Goal: Information Seeking & Learning: Check status

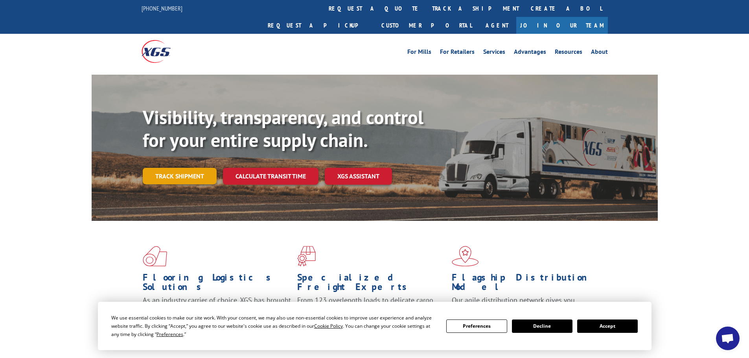
click at [181, 168] on link "Track shipment" at bounding box center [180, 176] width 74 height 17
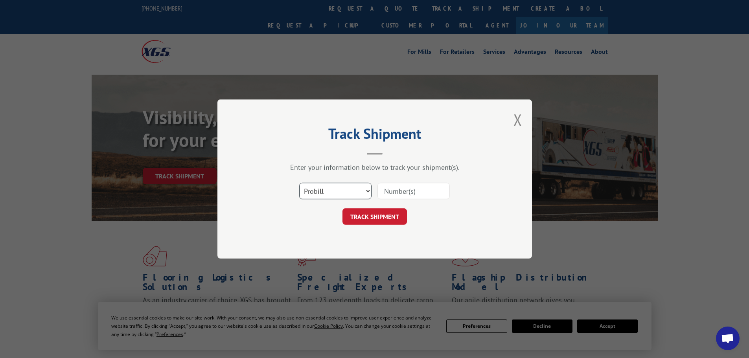
click at [312, 190] on select "Select category... Probill BOL PO" at bounding box center [335, 191] width 72 height 17
select select "bol"
click at [299, 183] on select "Select category... Probill BOL PO" at bounding box center [335, 191] width 72 height 17
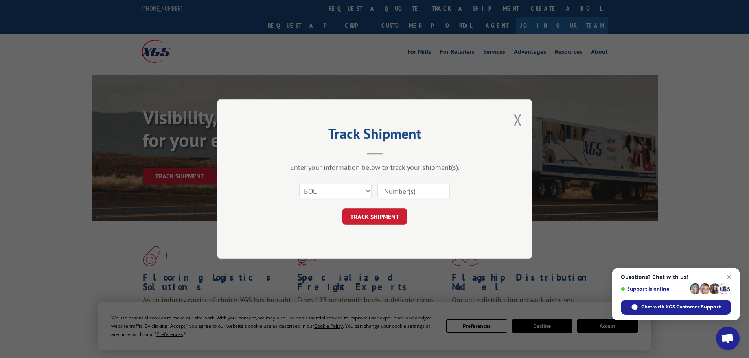
click at [422, 192] on input at bounding box center [413, 191] width 72 height 17
paste input "6014890"
type input "6014890"
click at [387, 210] on button "TRACK SHIPMENT" at bounding box center [374, 216] width 64 height 17
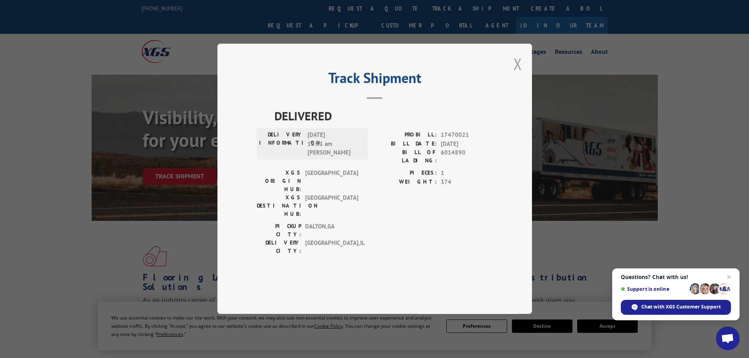
click at [515, 74] on button "Close modal" at bounding box center [517, 63] width 9 height 21
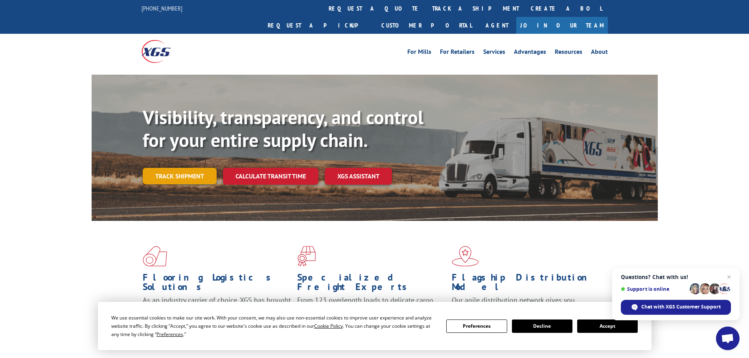
click at [184, 168] on link "Track shipment" at bounding box center [180, 176] width 74 height 17
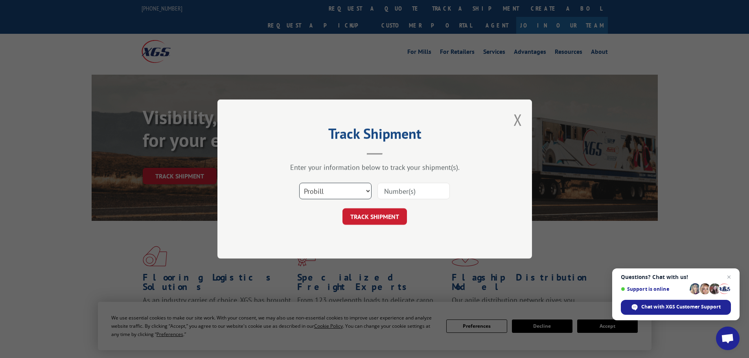
click at [320, 195] on select "Select category... Probill BOL PO" at bounding box center [335, 191] width 72 height 17
select select "bol"
click at [299, 183] on select "Select category... Probill BOL PO" at bounding box center [335, 191] width 72 height 17
click at [393, 195] on input at bounding box center [413, 191] width 72 height 17
paste input "6021858"
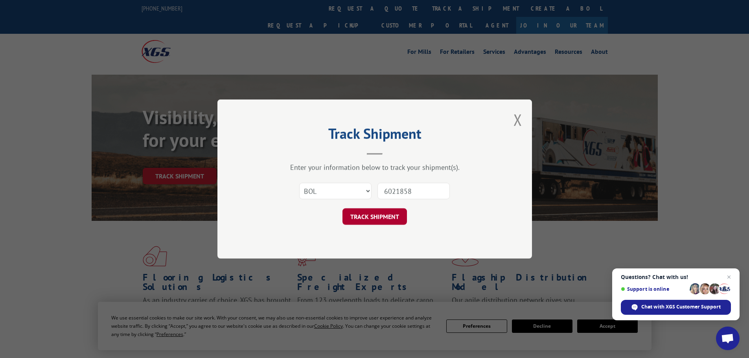
type input "6021858"
click at [369, 219] on button "TRACK SHIPMENT" at bounding box center [374, 216] width 64 height 17
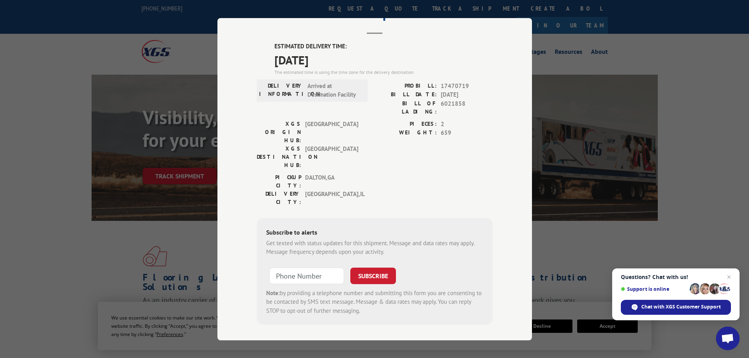
scroll to position [40, 0]
